Goal: Information Seeking & Learning: Learn about a topic

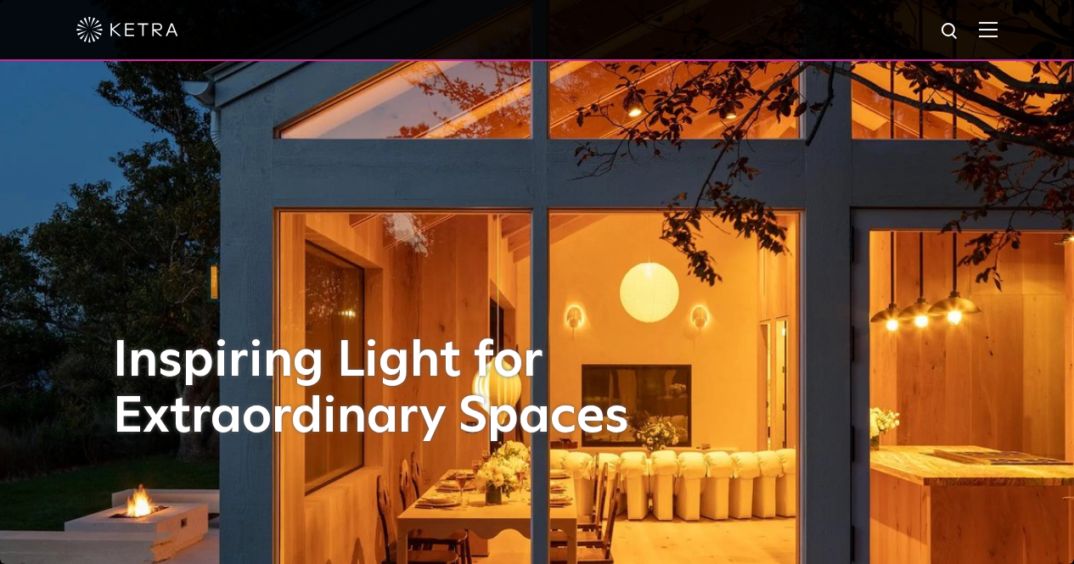
click at [997, 36] on img at bounding box center [988, 29] width 19 height 16
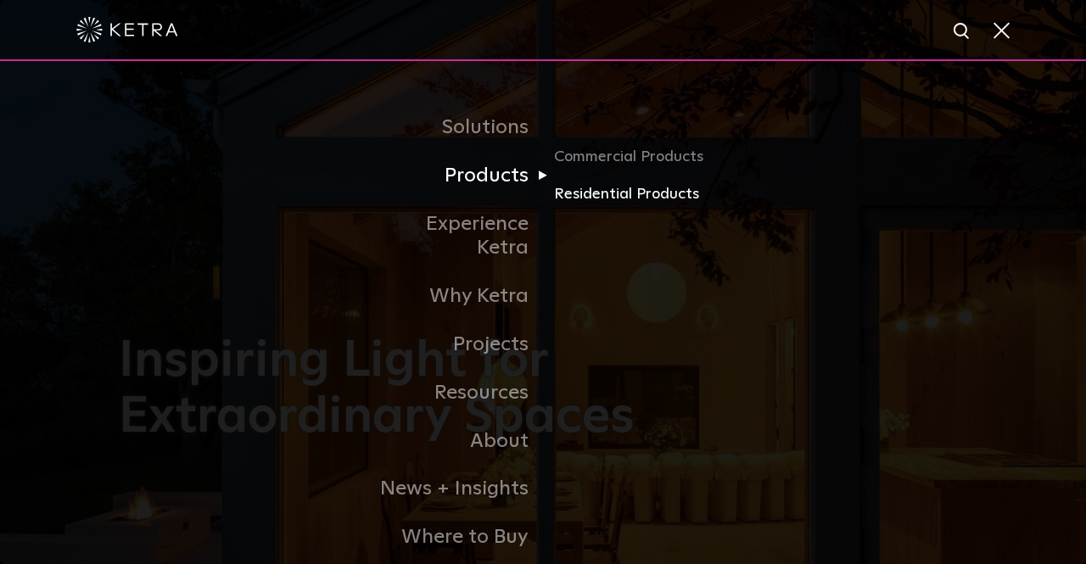
click at [603, 197] on link "Residential Products" at bounding box center [635, 194] width 163 height 25
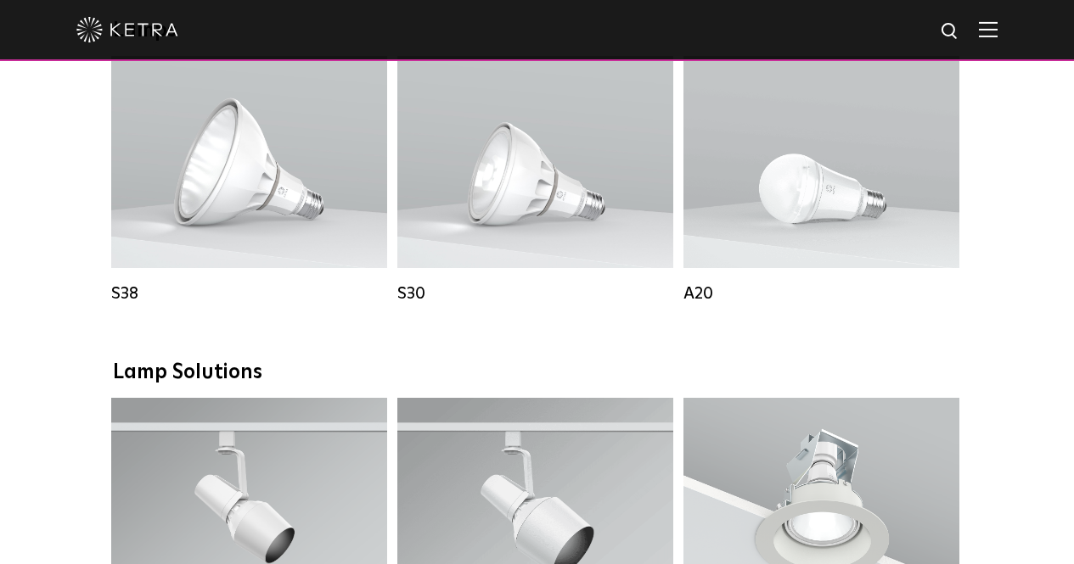
scroll to position [1018, 0]
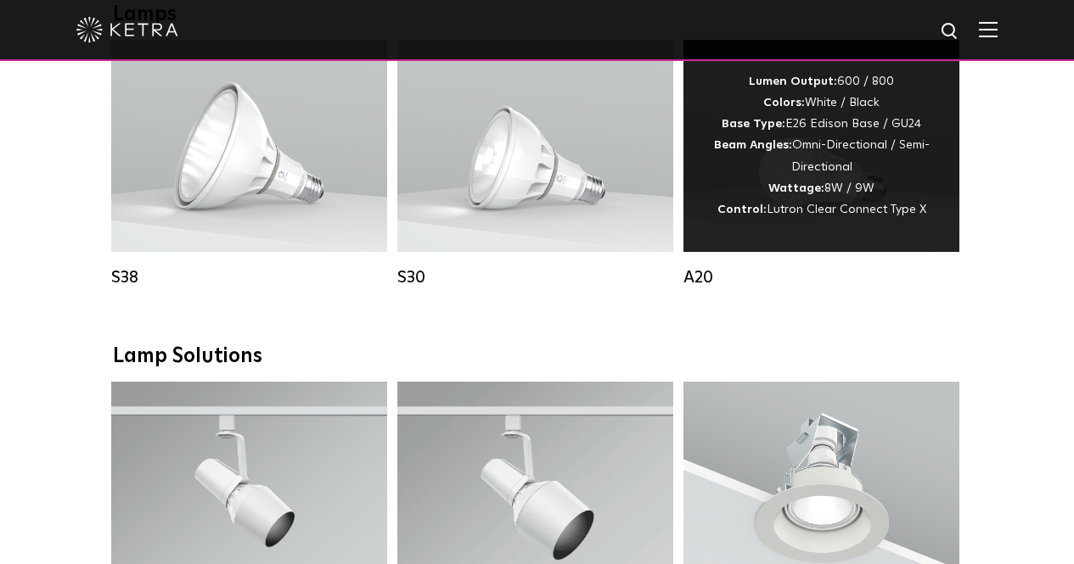
click at [772, 194] on strong "Wattage:" at bounding box center [796, 188] width 56 height 12
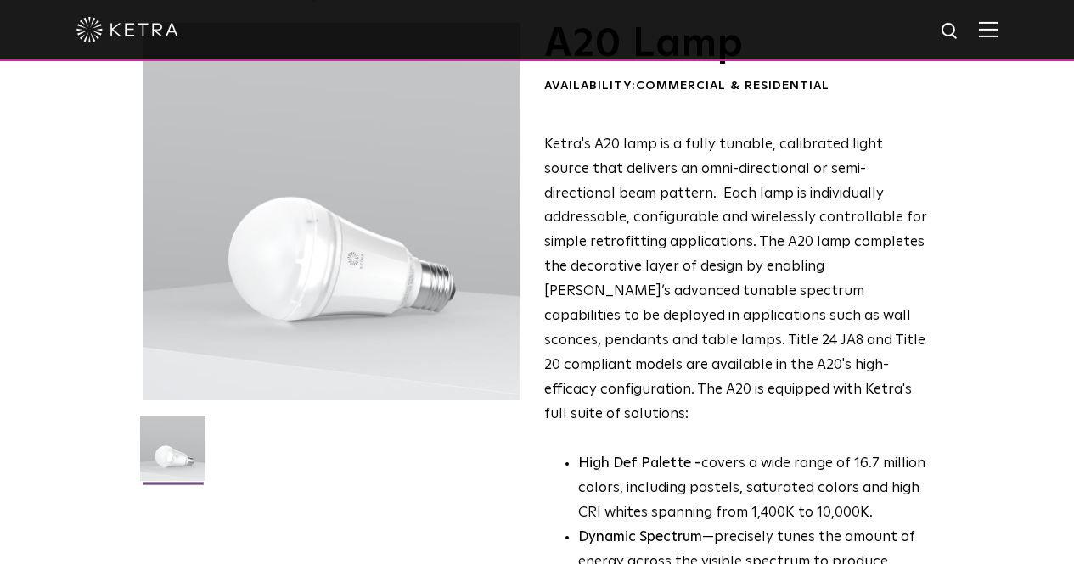
scroll to position [424, 0]
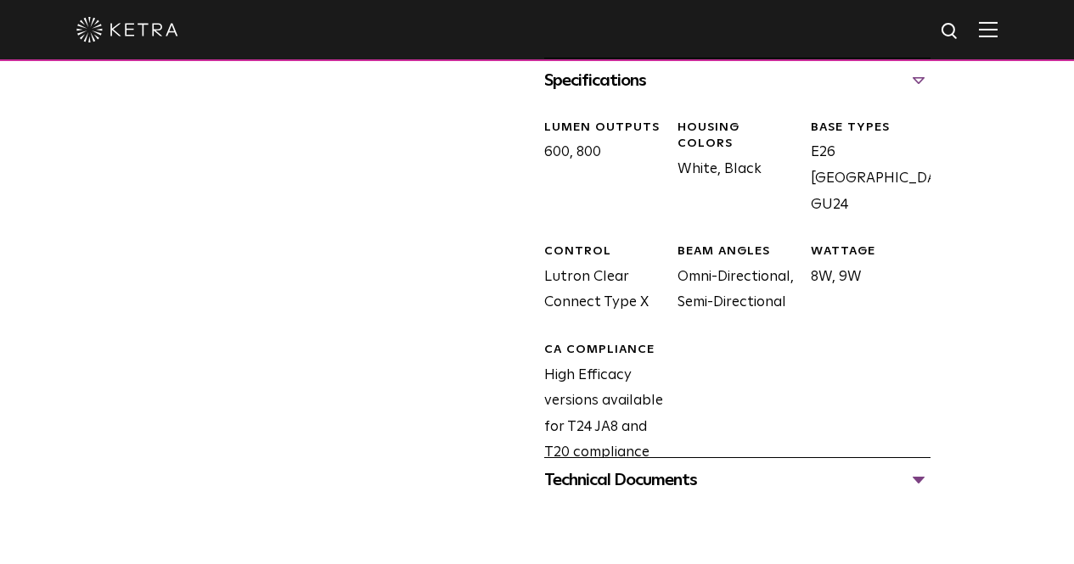
scroll to position [934, 0]
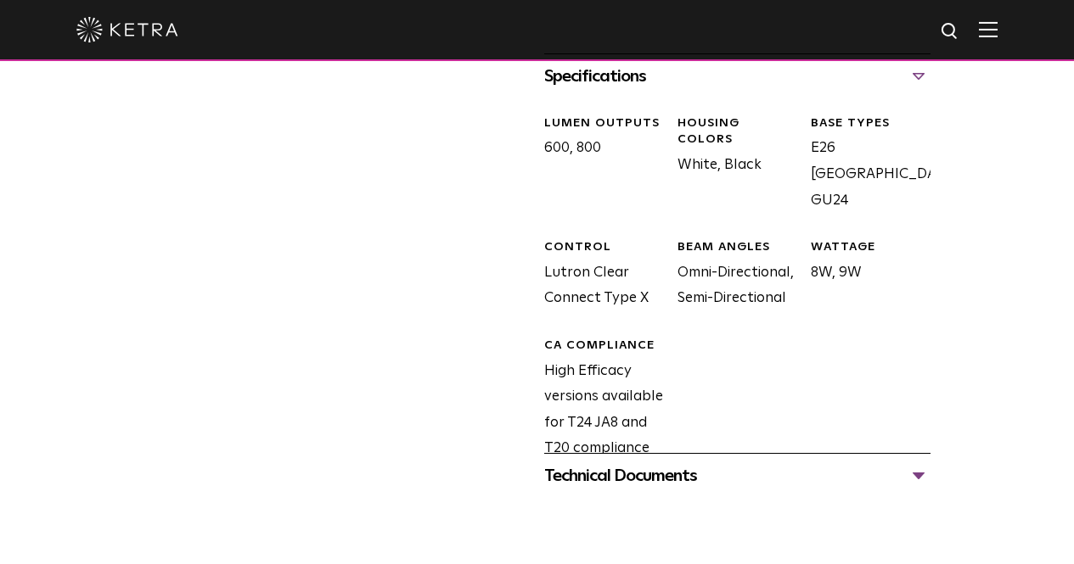
click at [605, 463] on div "Technical Documents" at bounding box center [737, 476] width 386 height 27
click at [609, 520] on link "A20 Specification Sheet" at bounding box center [627, 527] width 167 height 14
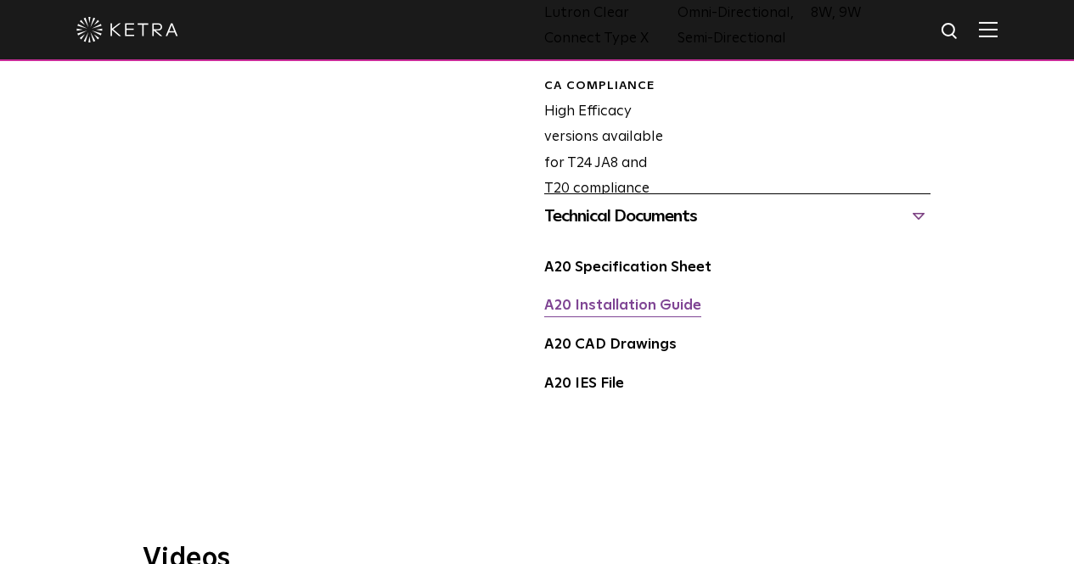
scroll to position [1188, 0]
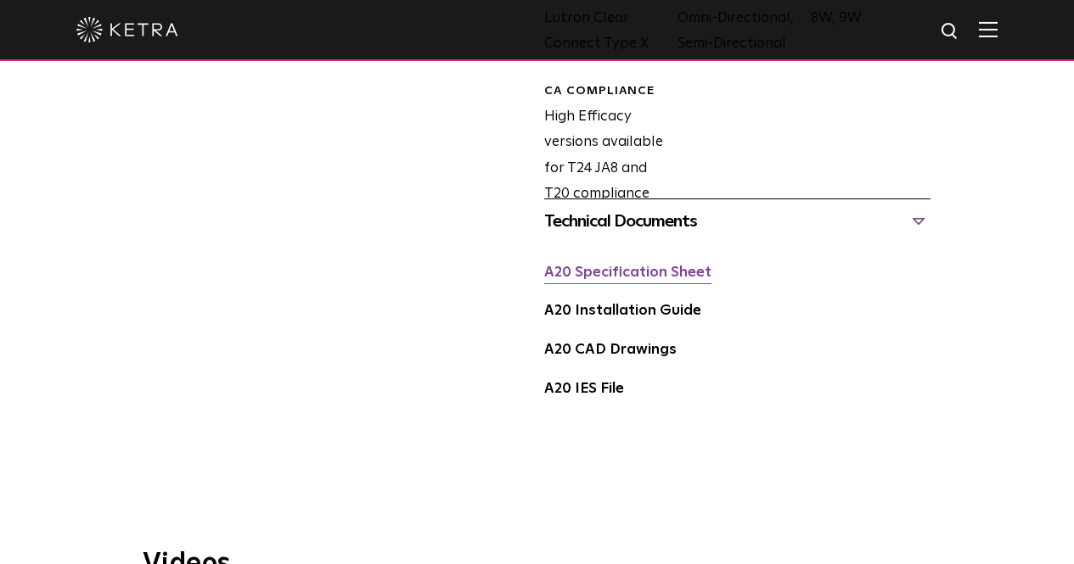
click at [618, 266] on link "A20 Specification Sheet" at bounding box center [627, 273] width 167 height 14
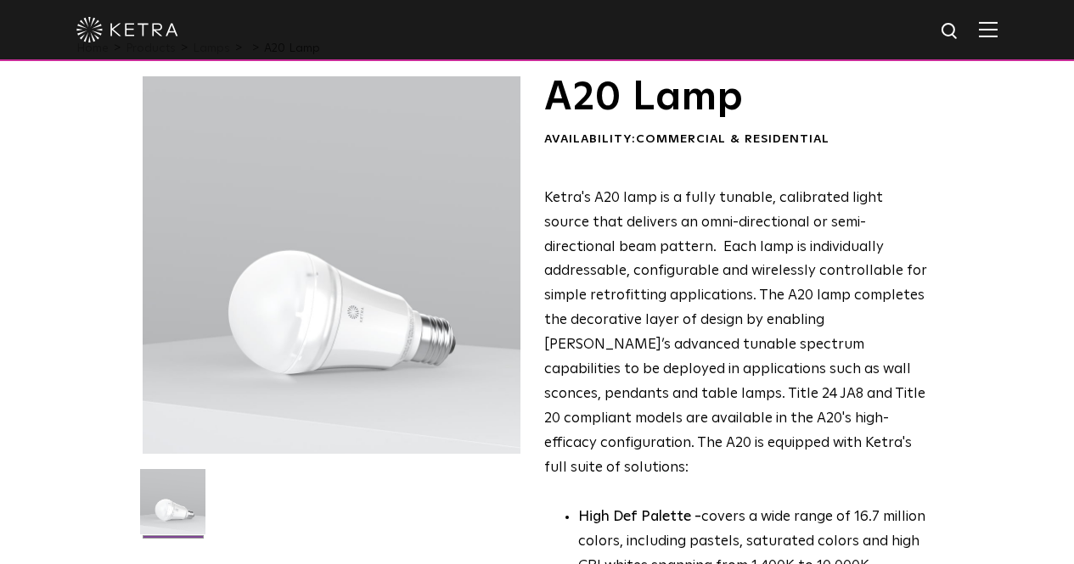
scroll to position [0, 0]
